Goal: Find specific page/section

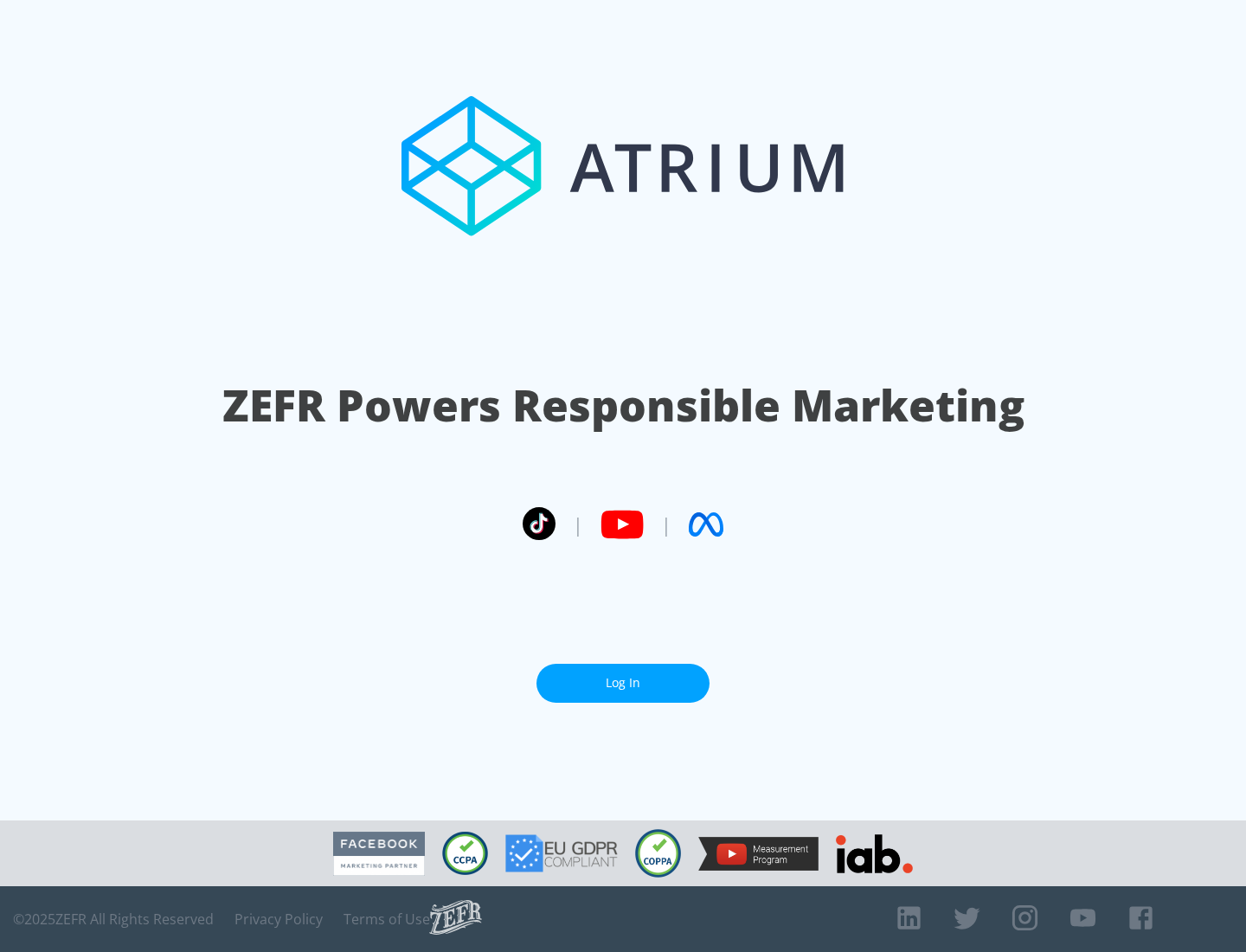
click at [623, 676] on link "Log In" at bounding box center [623, 683] width 173 height 39
